Goal: Register for event/course: Sign up to attend an event or enroll in a course

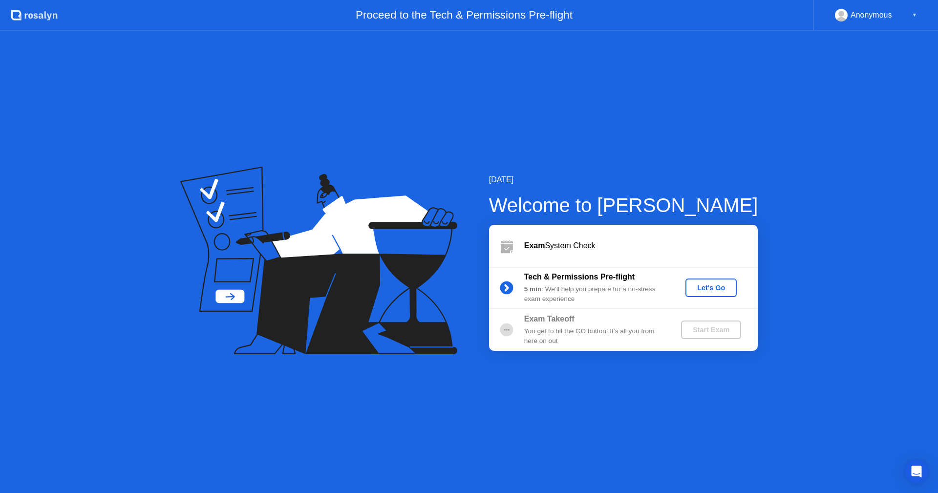
click at [719, 286] on div "Let's Go" at bounding box center [710, 288] width 43 height 8
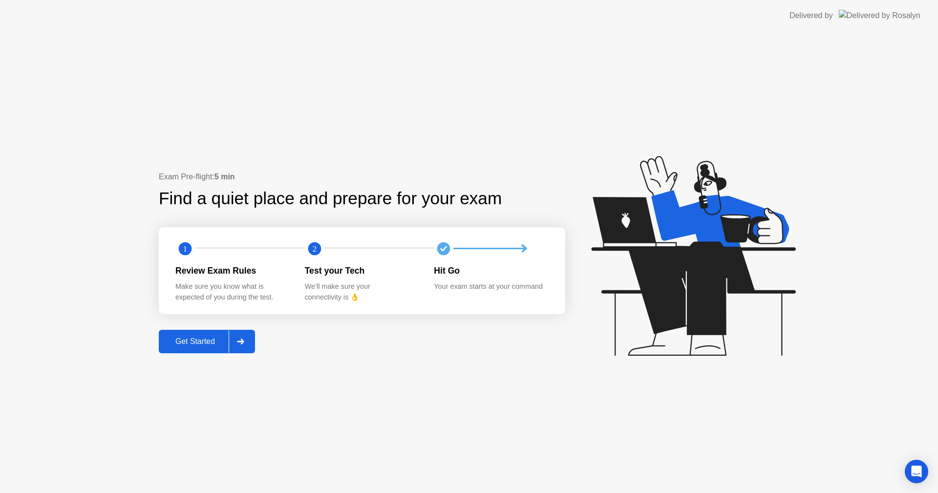
click at [190, 340] on div "Get Started" at bounding box center [195, 341] width 67 height 9
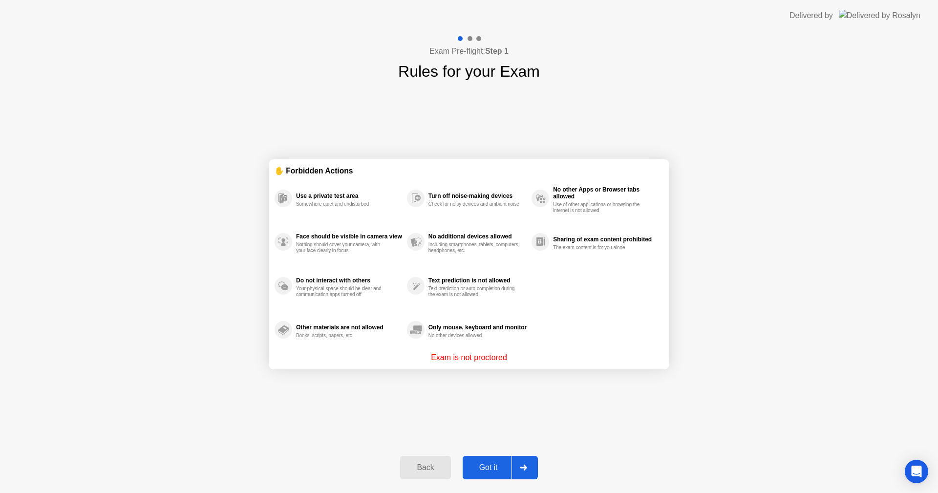
click at [492, 469] on div "Got it" at bounding box center [488, 467] width 46 height 9
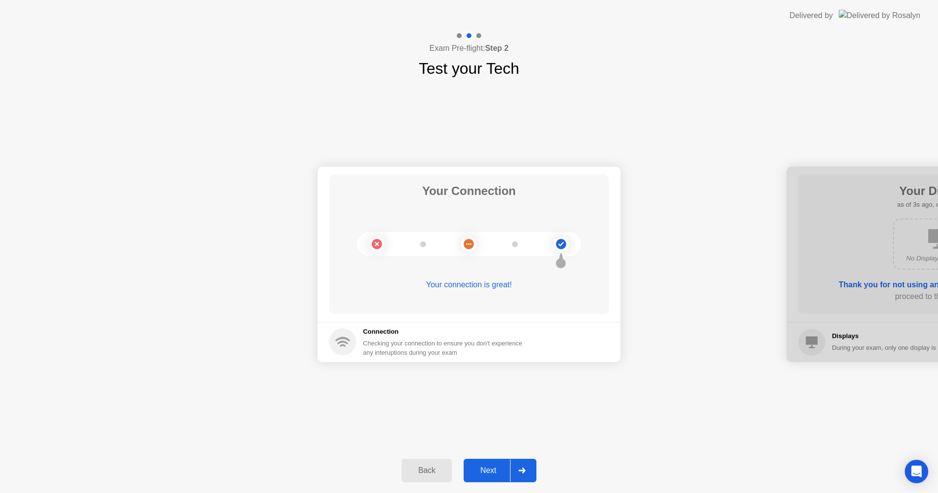
drag, startPoint x: 480, startPoint y: 470, endPoint x: 475, endPoint y: 466, distance: 6.3
click at [478, 469] on div "Next" at bounding box center [487, 470] width 43 height 9
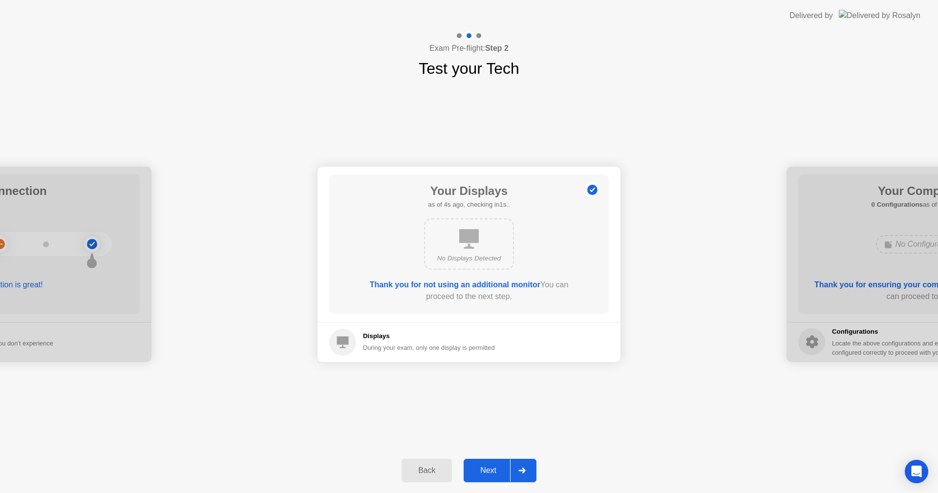
click at [493, 474] on div "Next" at bounding box center [487, 470] width 43 height 9
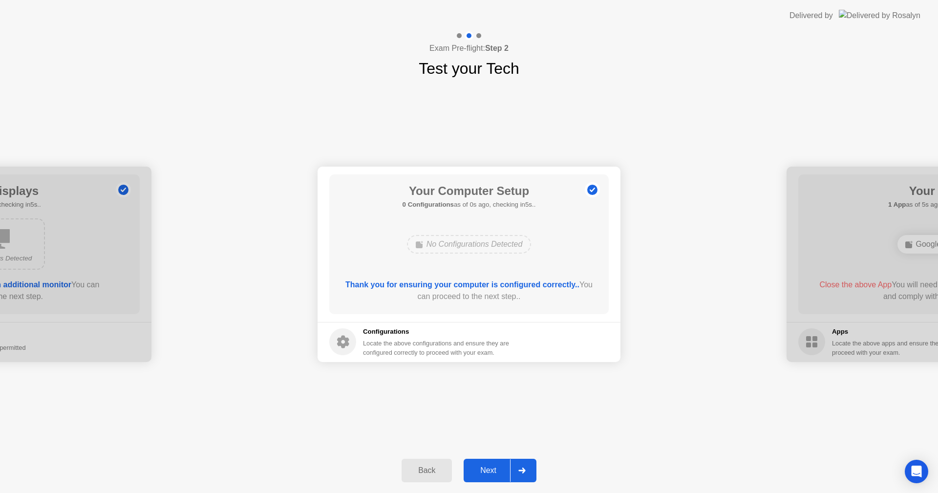
click at [496, 468] on div "Next" at bounding box center [487, 470] width 43 height 9
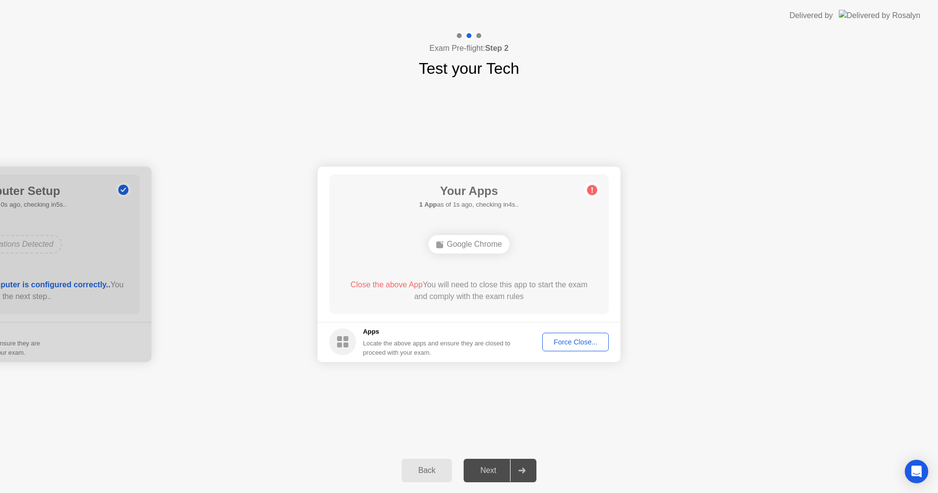
click at [573, 343] on div "Force Close..." at bounding box center [575, 342] width 60 height 8
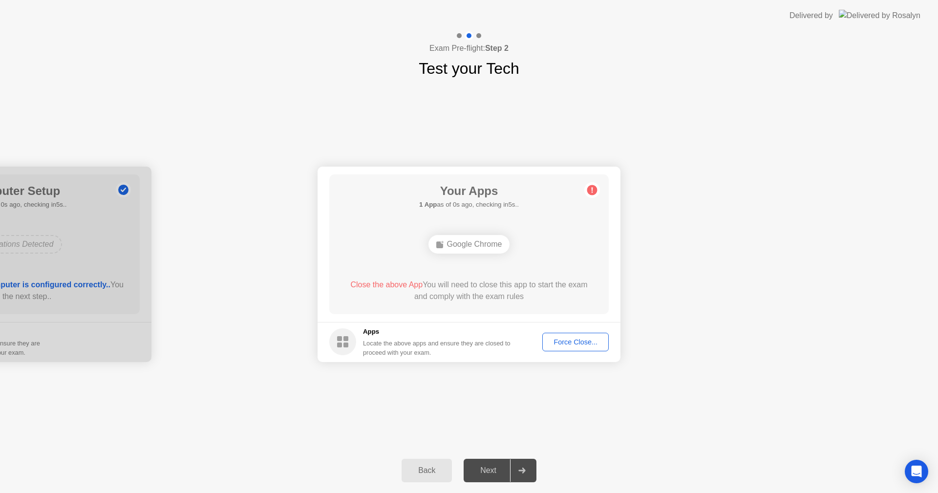
click at [580, 341] on div "Force Close..." at bounding box center [575, 342] width 60 height 8
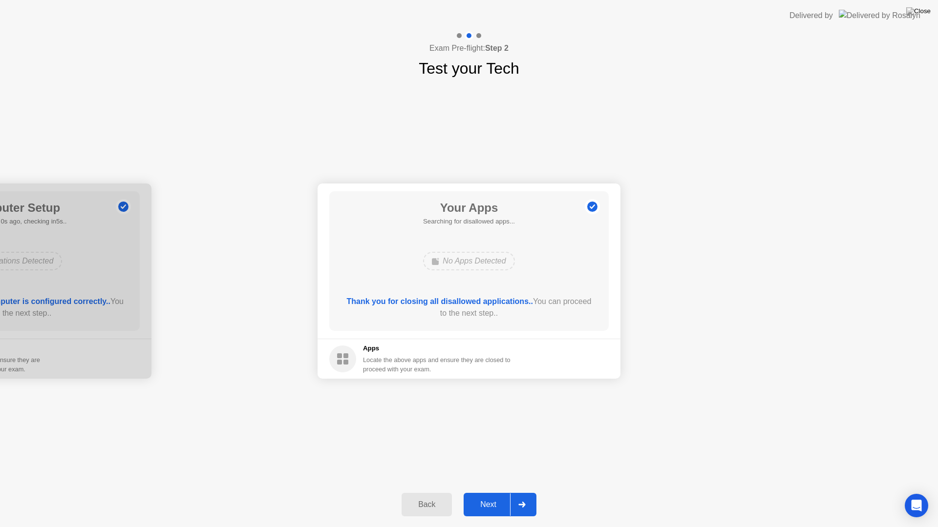
click at [494, 492] on div "Next" at bounding box center [487, 505] width 43 height 9
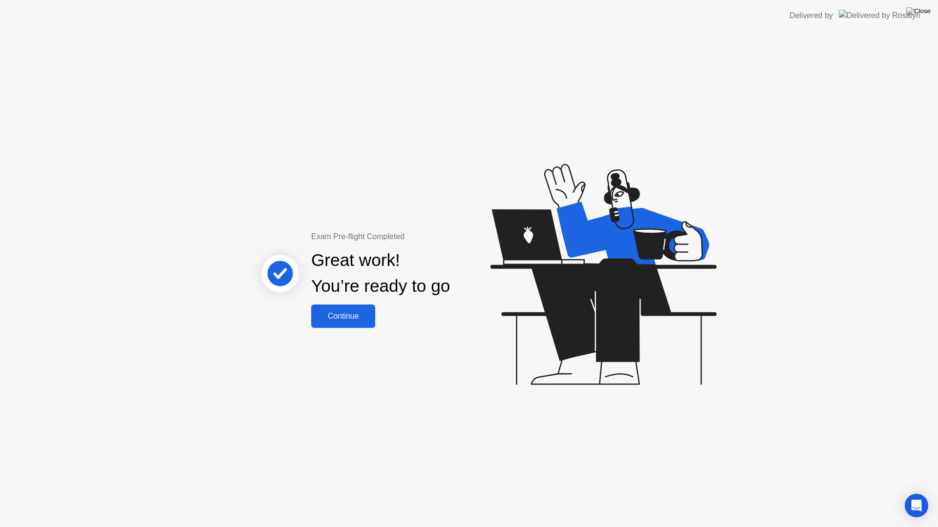
click at [340, 319] on div "Continue" at bounding box center [343, 316] width 58 height 9
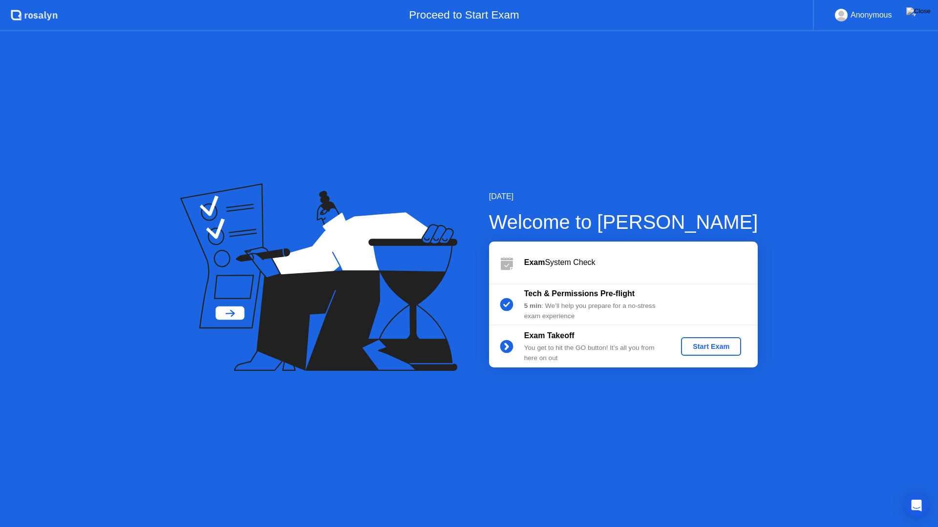
click at [720, 348] on div "Start Exam" at bounding box center [711, 347] width 52 height 8
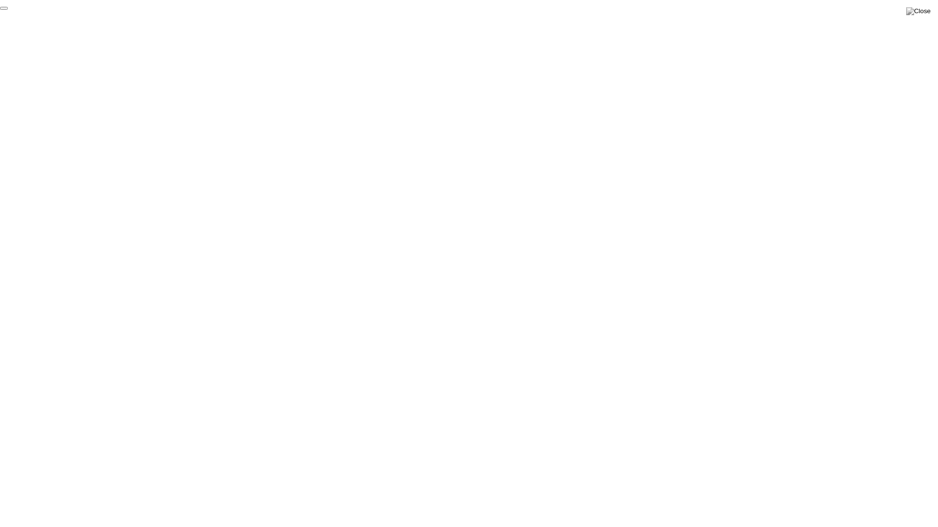
click at [8, 10] on button "End Proctoring Session" at bounding box center [4, 8] width 8 height 3
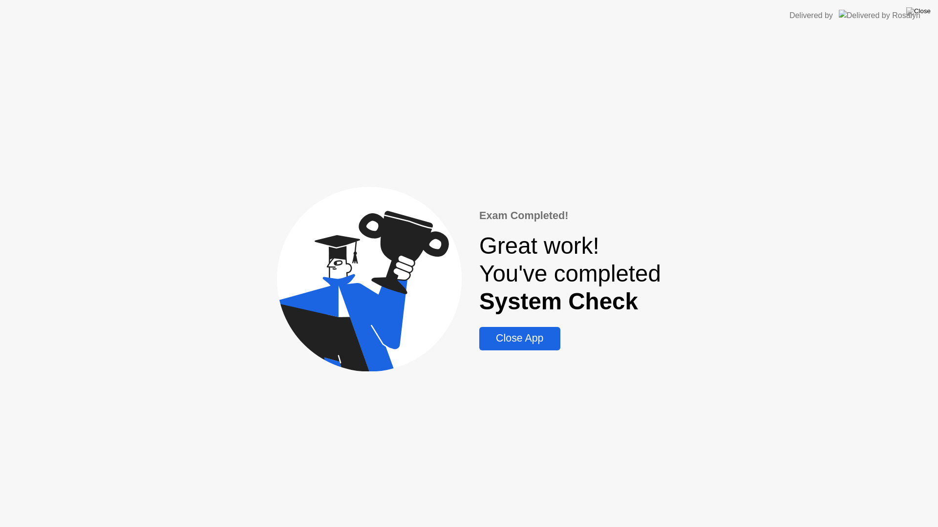
click at [534, 343] on div "Close App" at bounding box center [519, 339] width 75 height 12
